Goal: Information Seeking & Learning: Learn about a topic

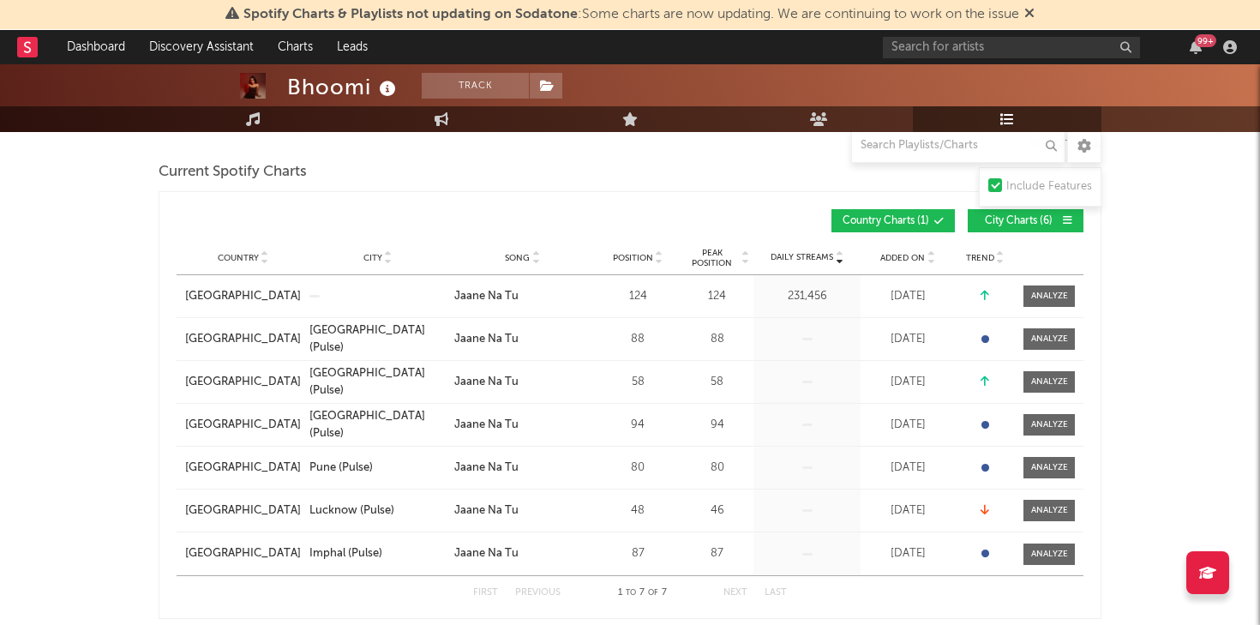
scroll to position [231, 0]
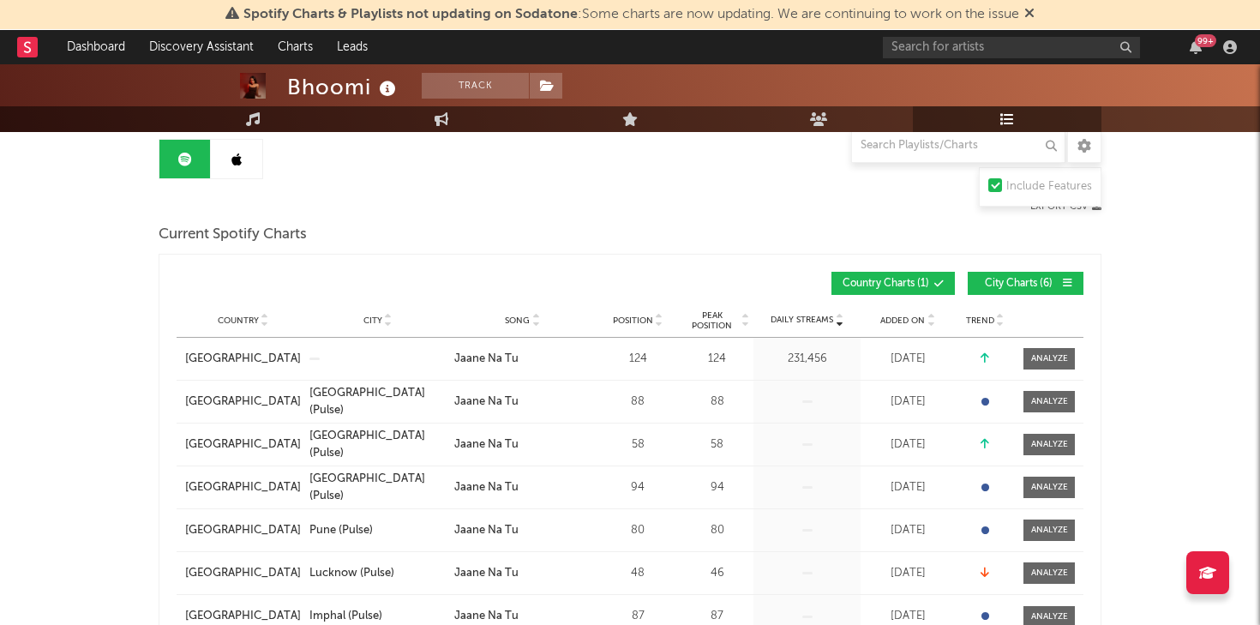
click at [238, 158] on icon at bounding box center [236, 160] width 10 height 14
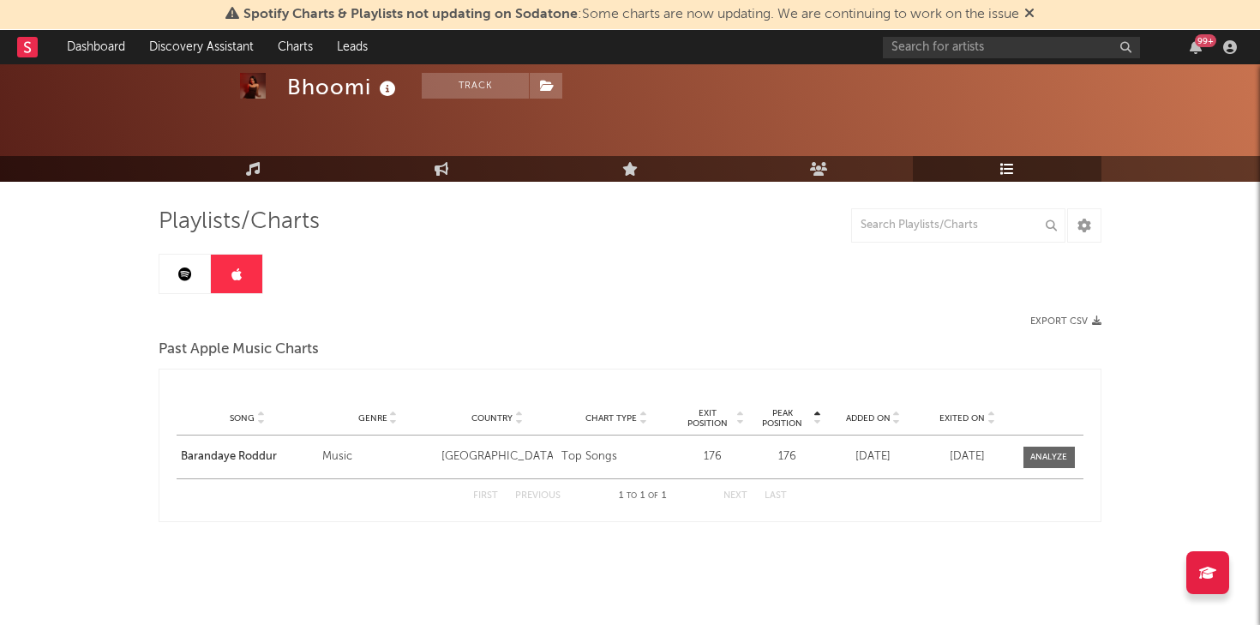
click at [172, 295] on div "Playlists/Charts Export CSV Past Apple Music Charts Peak Position Song Genre Co…" at bounding box center [630, 364] width 943 height 315
click at [176, 269] on link at bounding box center [184, 274] width 51 height 39
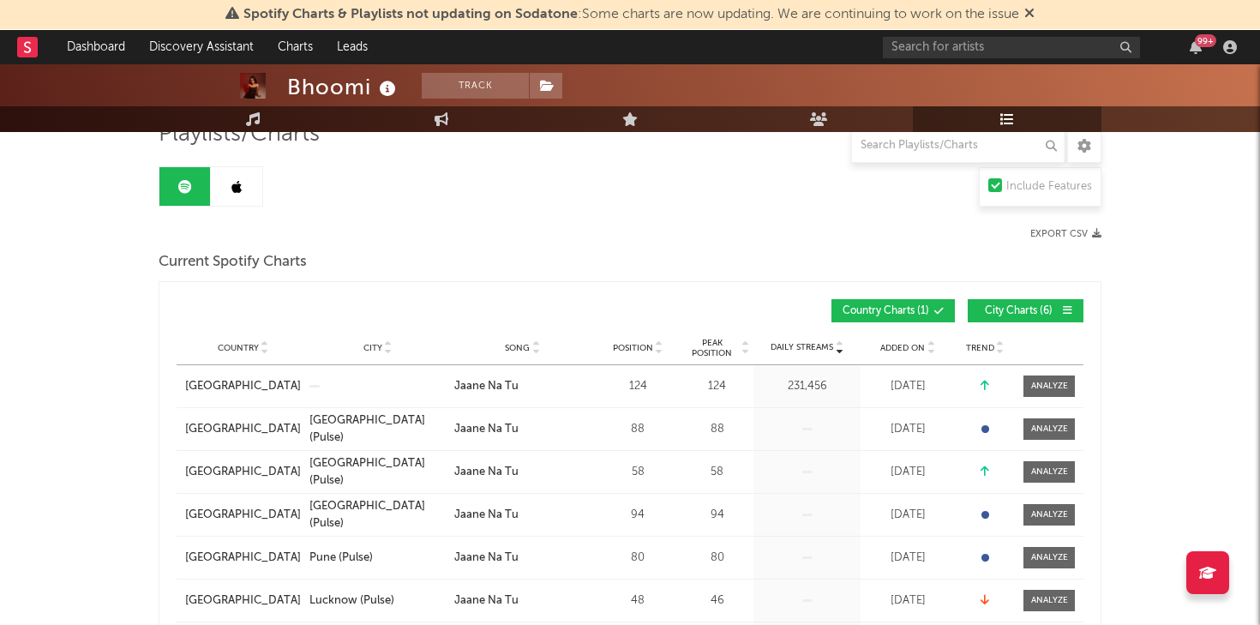
scroll to position [156, 0]
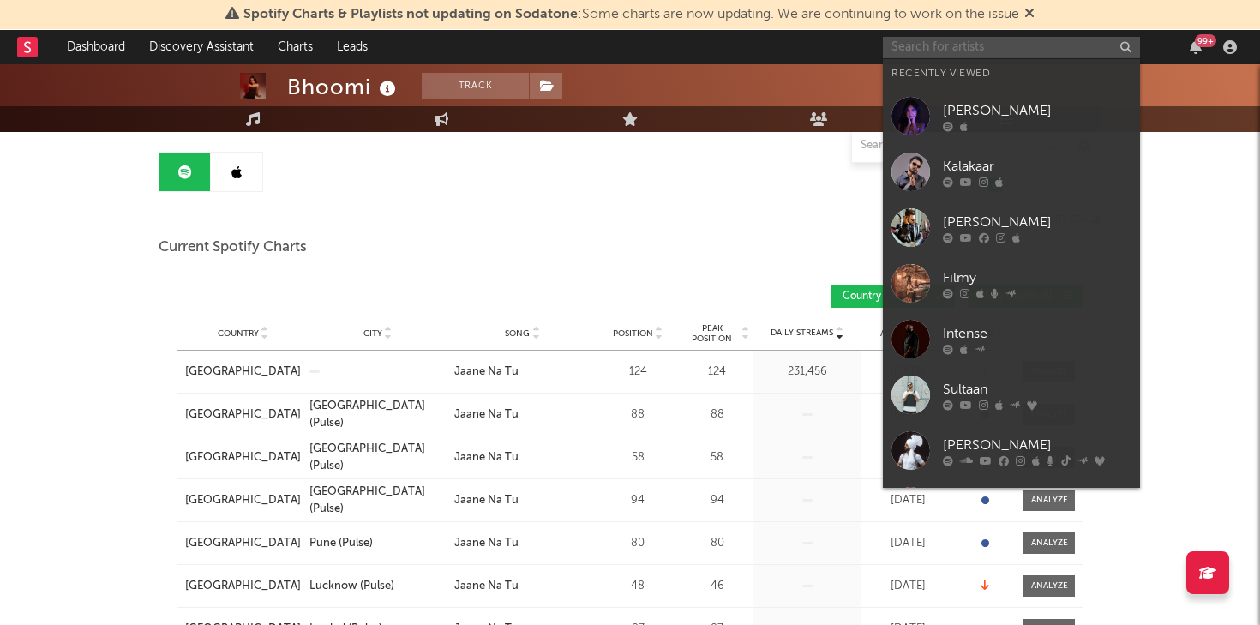
click at [916, 38] on input "text" at bounding box center [1011, 47] width 257 height 21
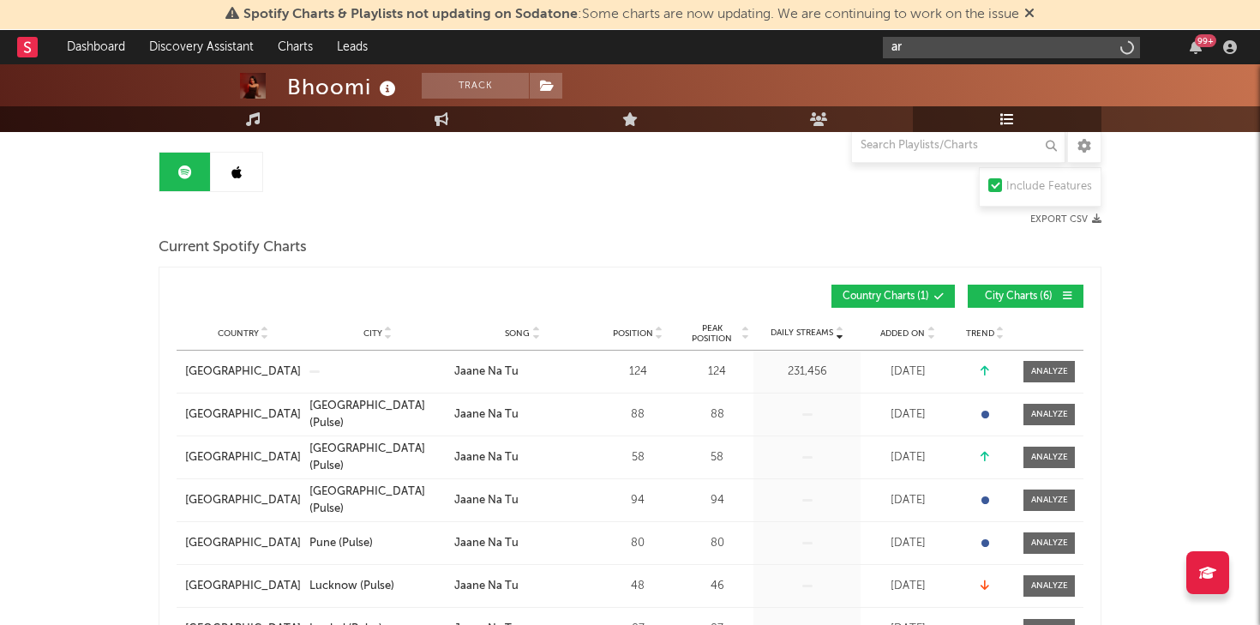
type input "a"
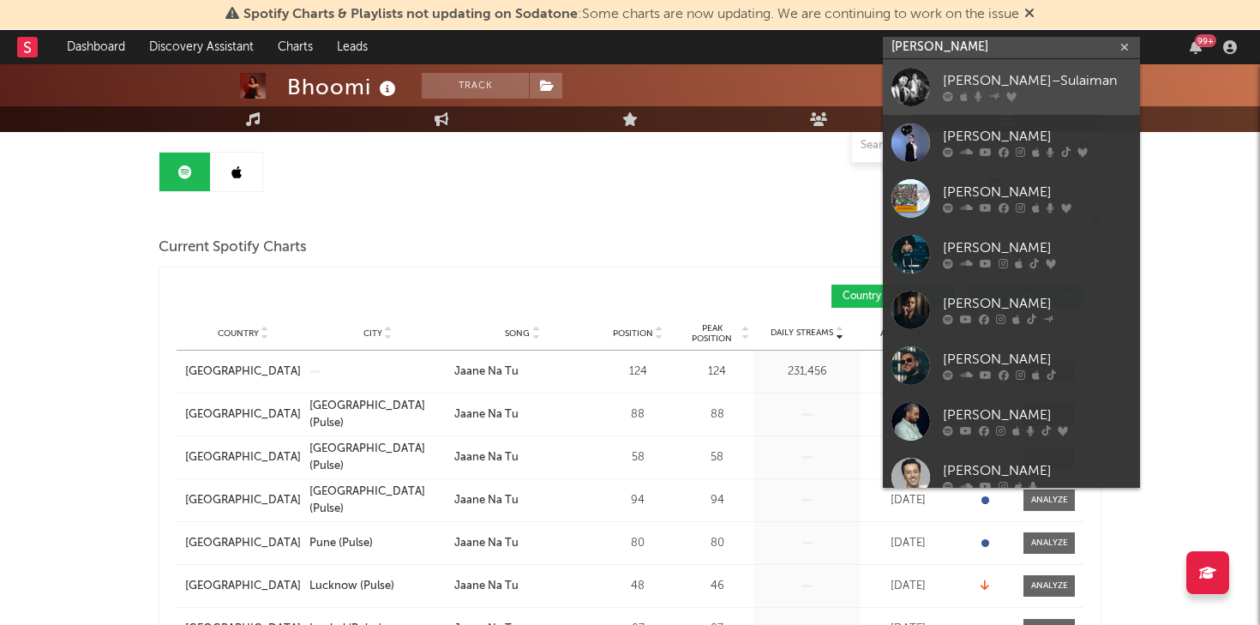
type input "[PERSON_NAME]"
click at [968, 82] on div "[PERSON_NAME]–Sulaiman" at bounding box center [1037, 81] width 189 height 21
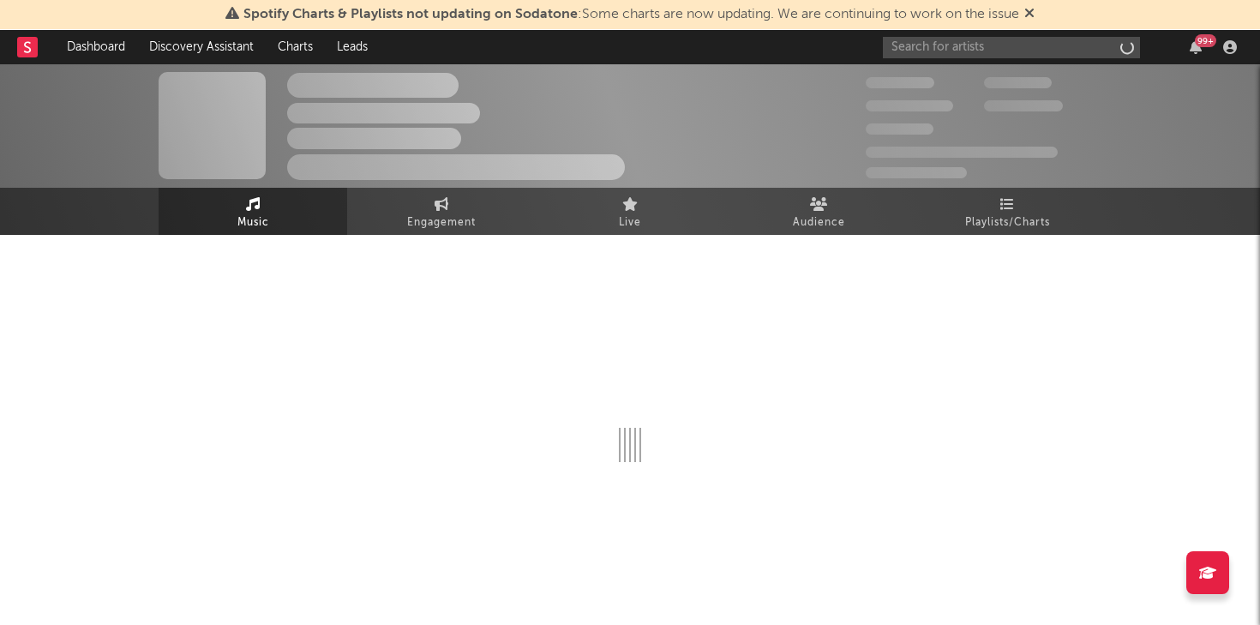
scroll to position [1, 0]
click at [1008, 218] on span "Playlists/Charts" at bounding box center [1007, 223] width 85 height 21
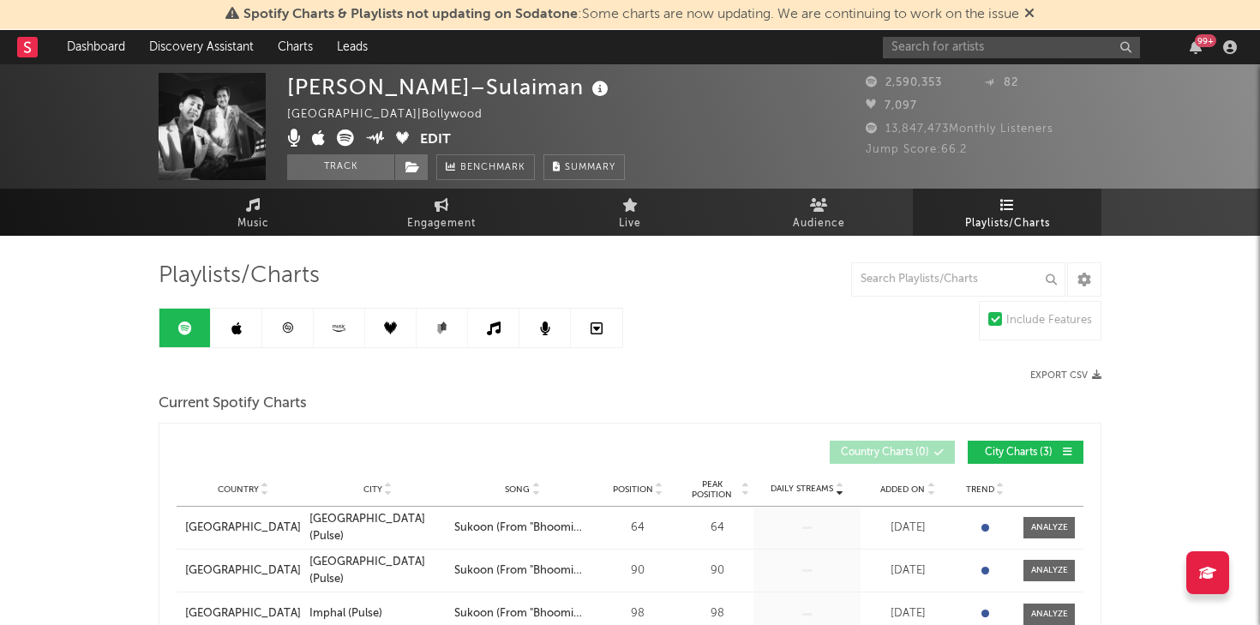
click at [244, 325] on link at bounding box center [236, 328] width 51 height 39
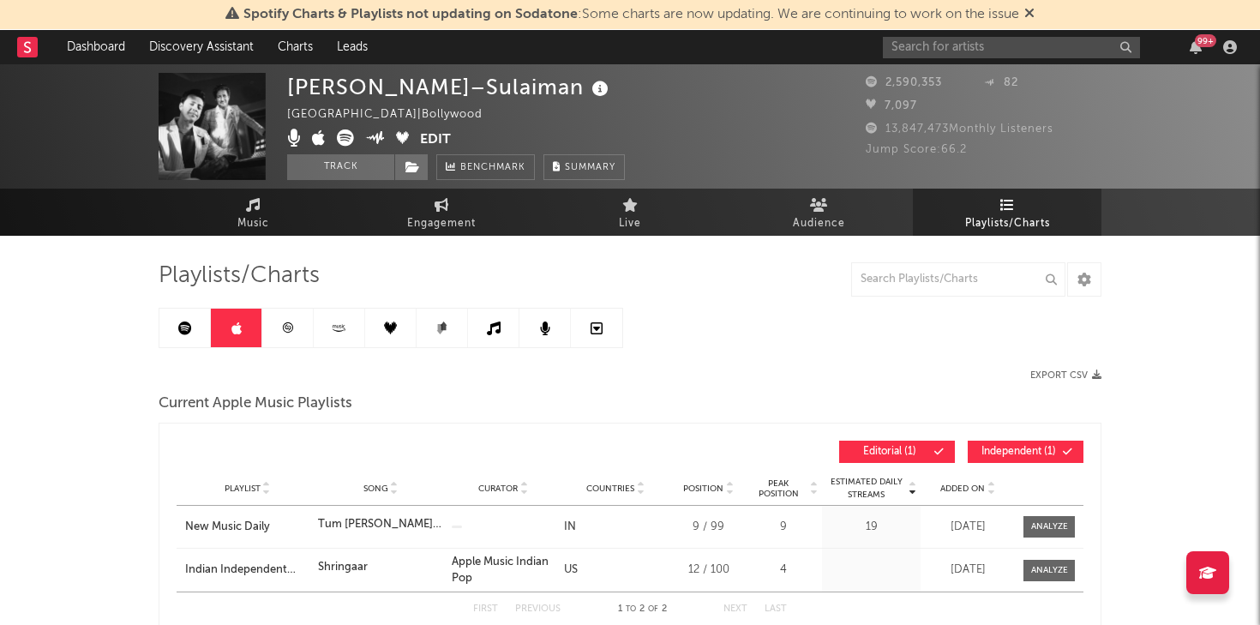
click at [291, 323] on icon at bounding box center [287, 327] width 13 height 13
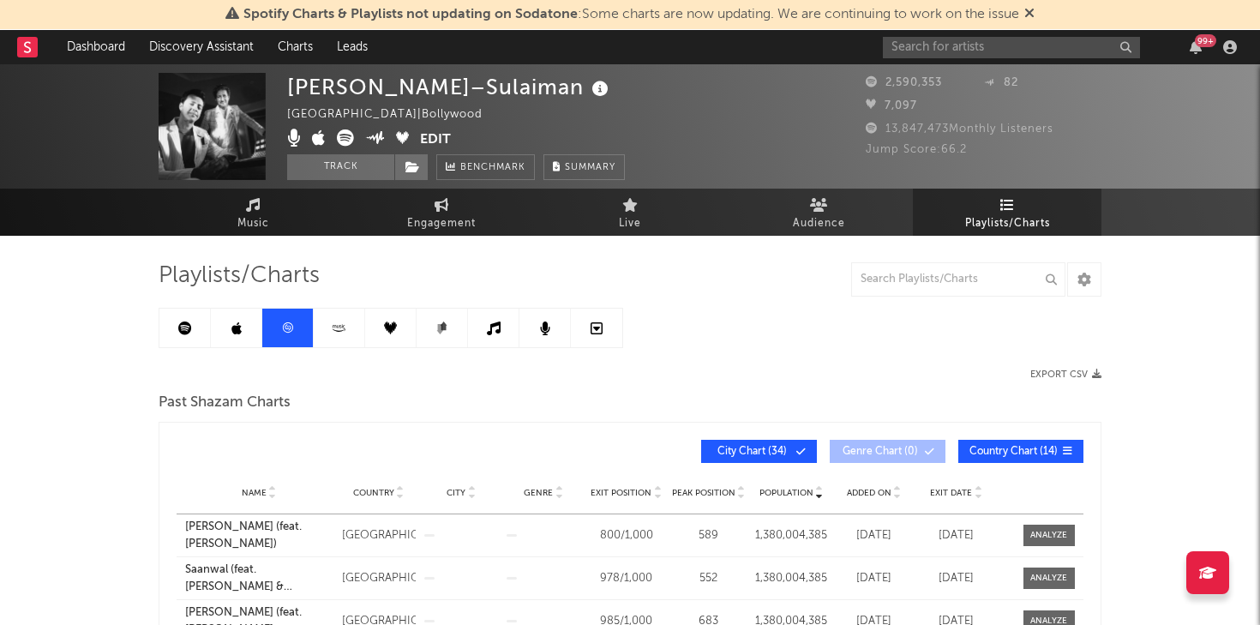
click at [349, 326] on link at bounding box center [339, 328] width 51 height 39
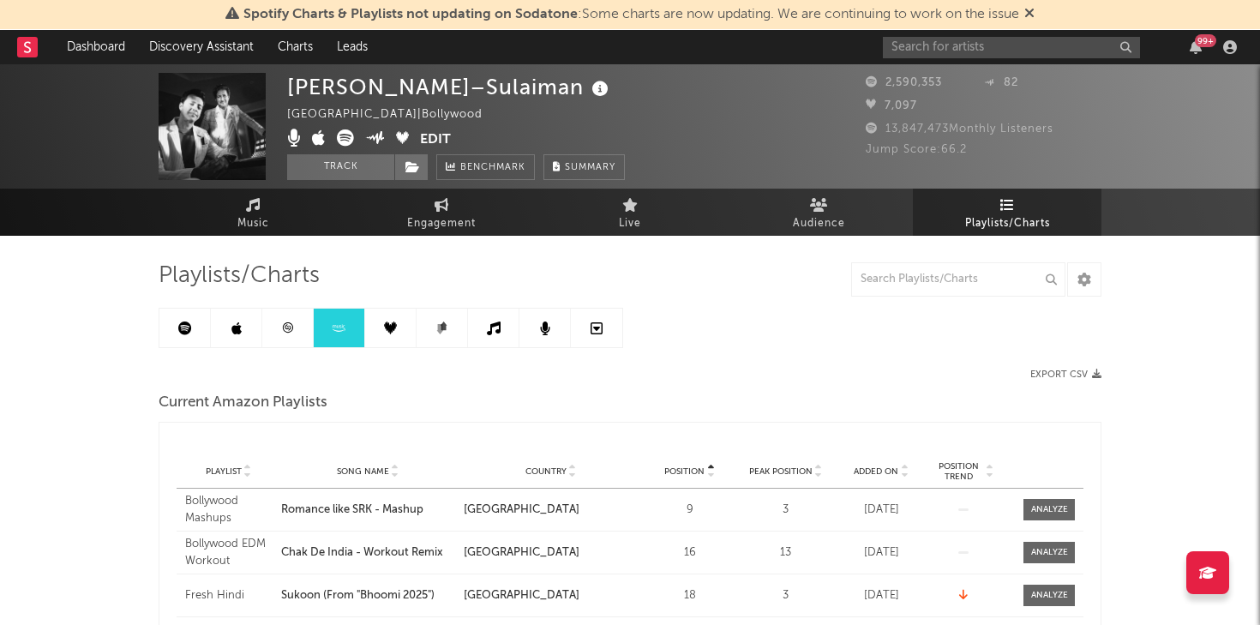
click at [205, 320] on link at bounding box center [184, 328] width 51 height 39
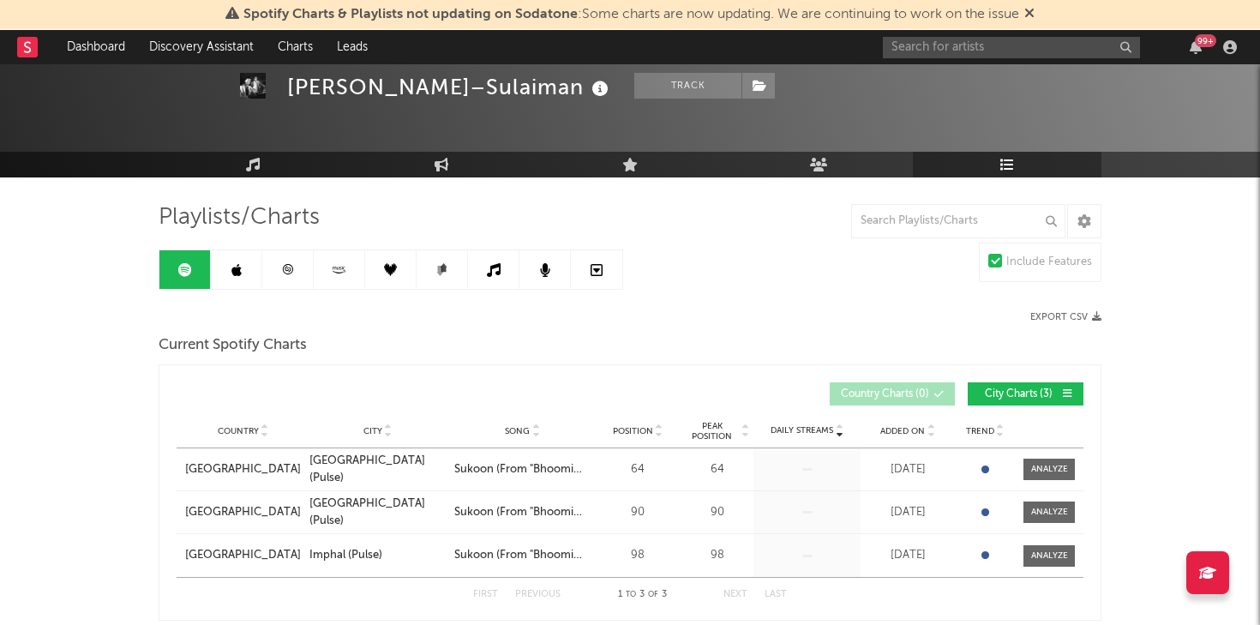
scroll to position [89, 0]
